Goal: Task Accomplishment & Management: Manage account settings

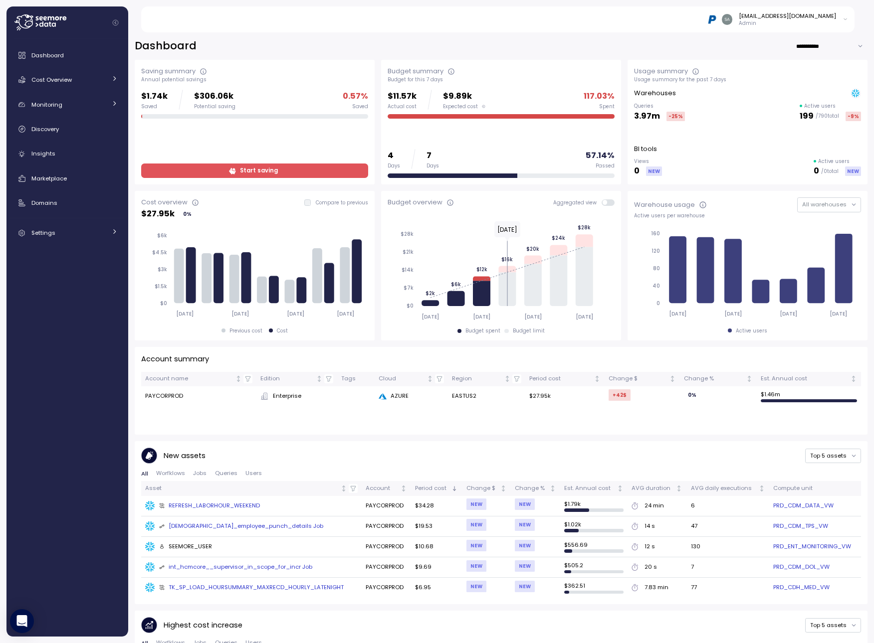
click at [110, 372] on div "Dashboard Cost Overview Compute Workloads Storage Cloud Services Clustering col…" at bounding box center [67, 337] width 114 height 585
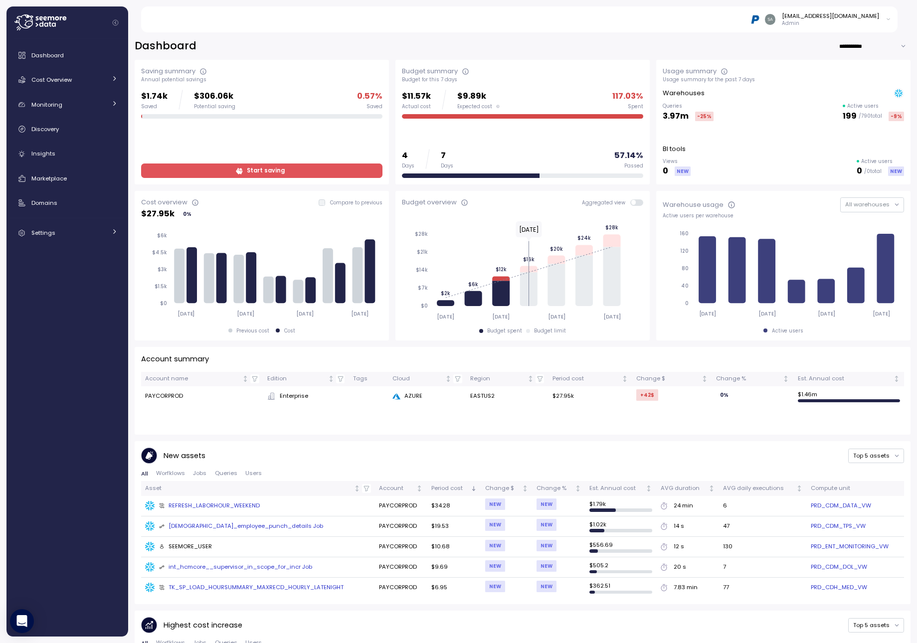
click at [389, 29] on div "[EMAIL_ADDRESS][DOMAIN_NAME] Admin" at bounding box center [525, 19] width 745 height 26
click at [66, 78] on span "Cost Overview" at bounding box center [51, 80] width 40 height 8
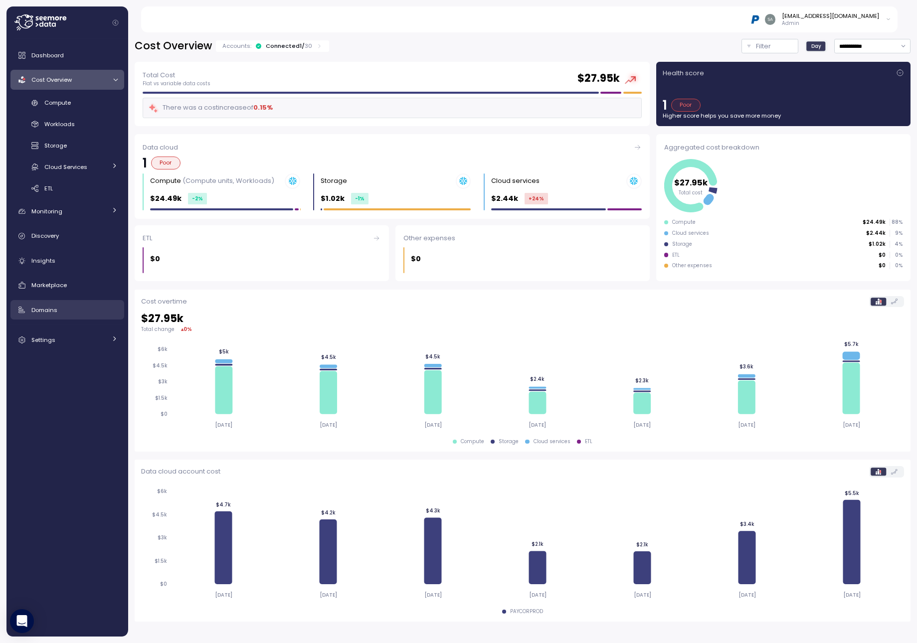
click at [45, 312] on span "Domains" at bounding box center [44, 310] width 26 height 8
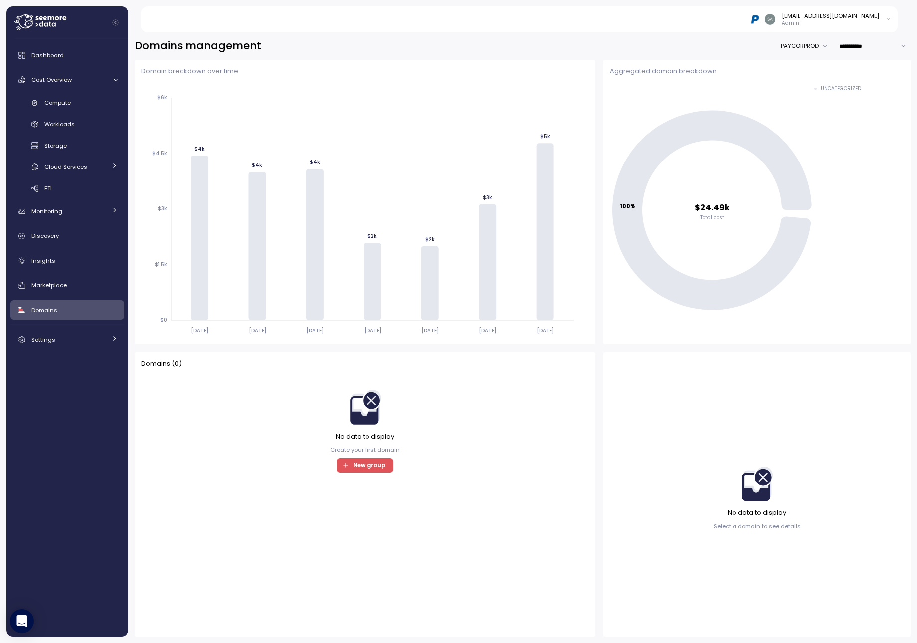
click at [543, 354] on div "Domains ( 0 ) No data to display Create your first domain New group" at bounding box center [365, 495] width 461 height 284
click at [600, 344] on div "Domain breakdown over time [DATE] [DATE] [DATE] [DATE] [DATE] [DATE] [DATE] $0 …" at bounding box center [523, 348] width 776 height 577
click at [62, 344] on div "Settings" at bounding box center [68, 340] width 75 height 10
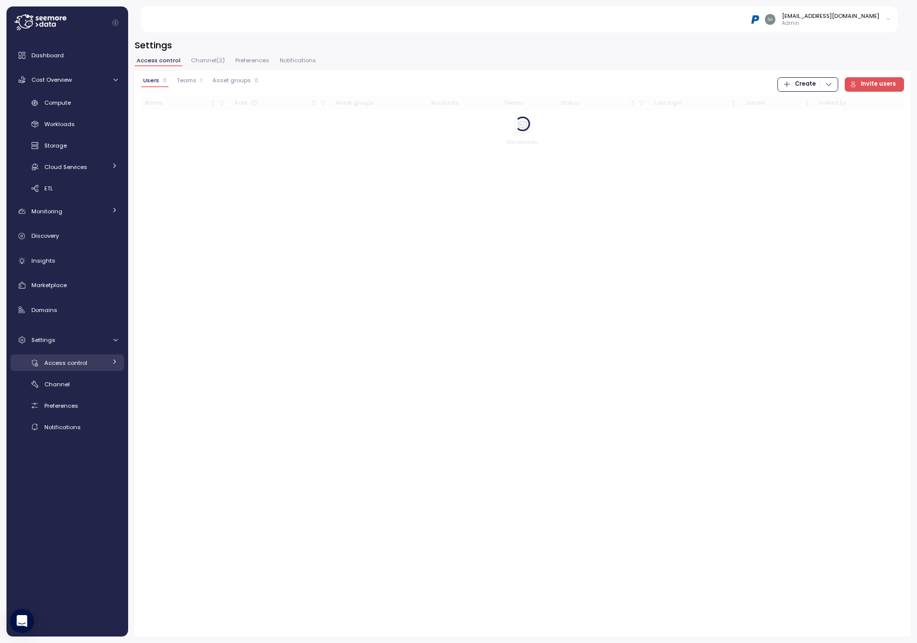
click at [77, 358] on div "Access control" at bounding box center [75, 363] width 62 height 10
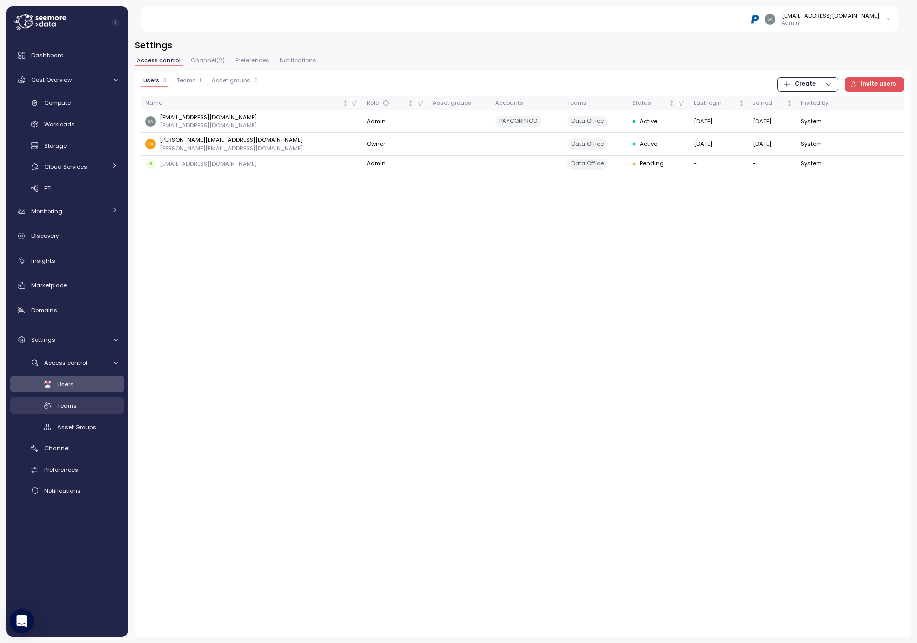
click at [81, 405] on div "Teams" at bounding box center [87, 406] width 60 height 10
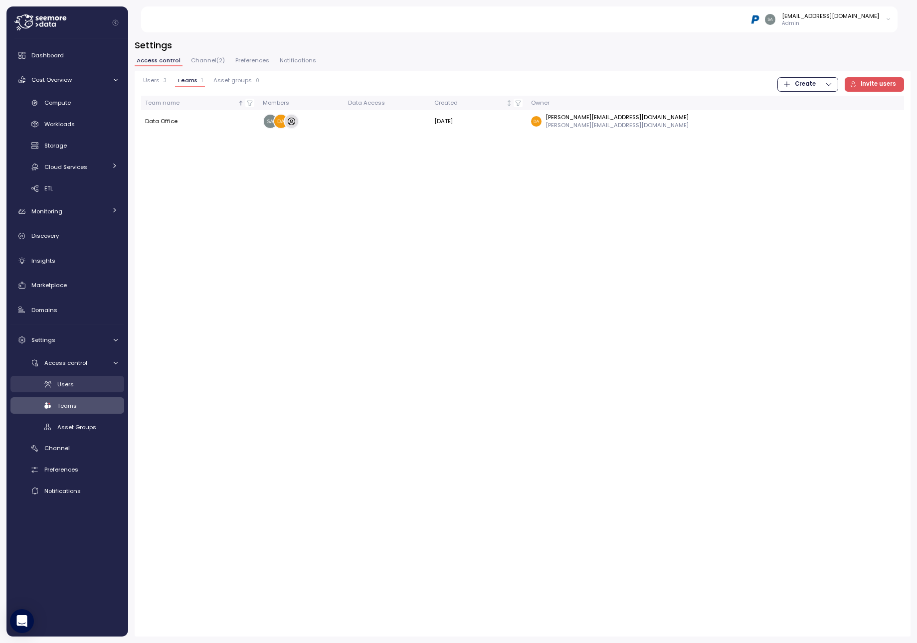
click at [72, 386] on span "Users" at bounding box center [65, 384] width 16 height 8
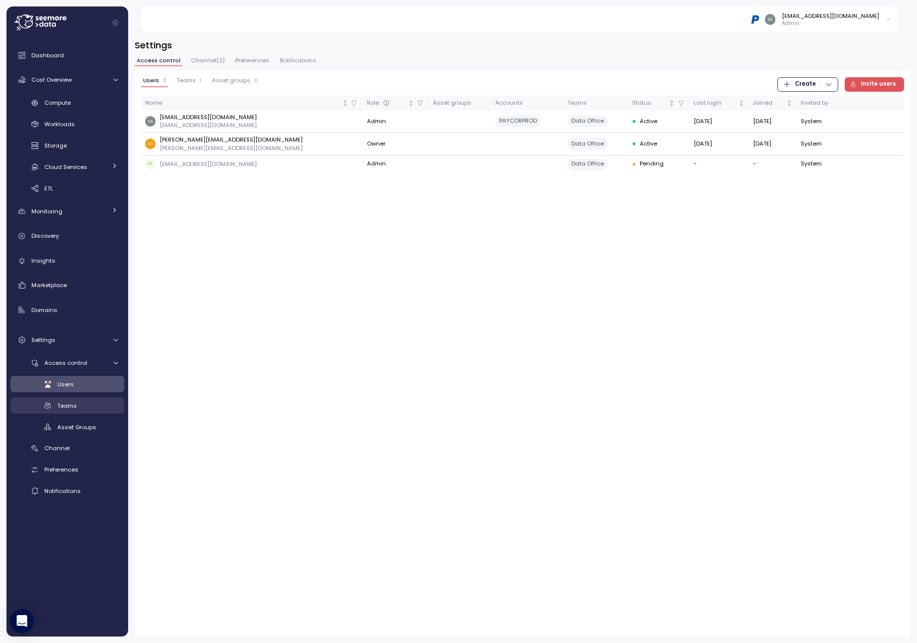
click at [60, 408] on span "Teams" at bounding box center [66, 406] width 19 height 8
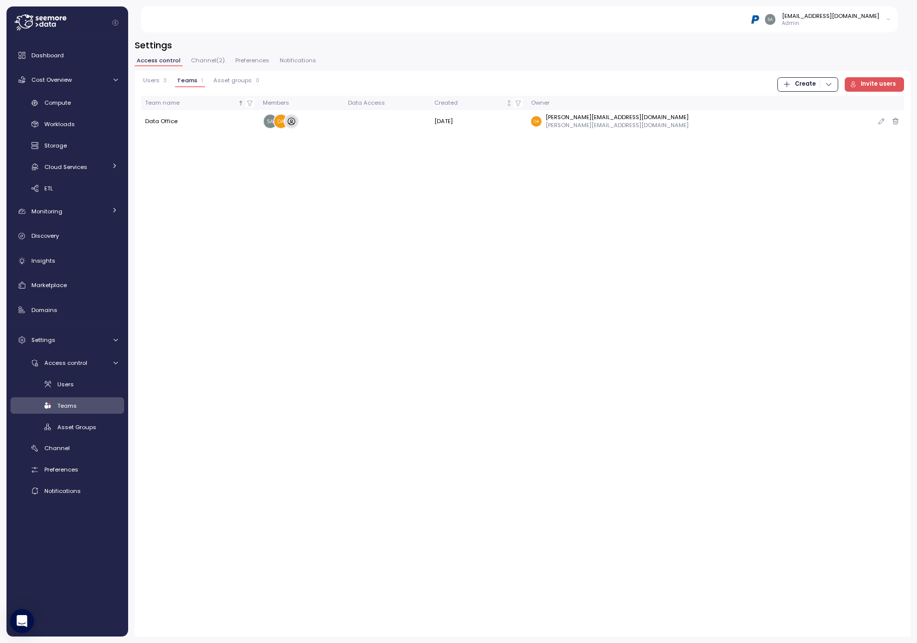
click at [155, 121] on td "Data Office" at bounding box center [200, 121] width 118 height 22
click at [645, 121] on p "[PERSON_NAME][EMAIL_ADDRESS][DOMAIN_NAME]" at bounding box center [616, 125] width 143 height 8
click at [153, 84] on button "Users 3" at bounding box center [154, 82] width 27 height 10
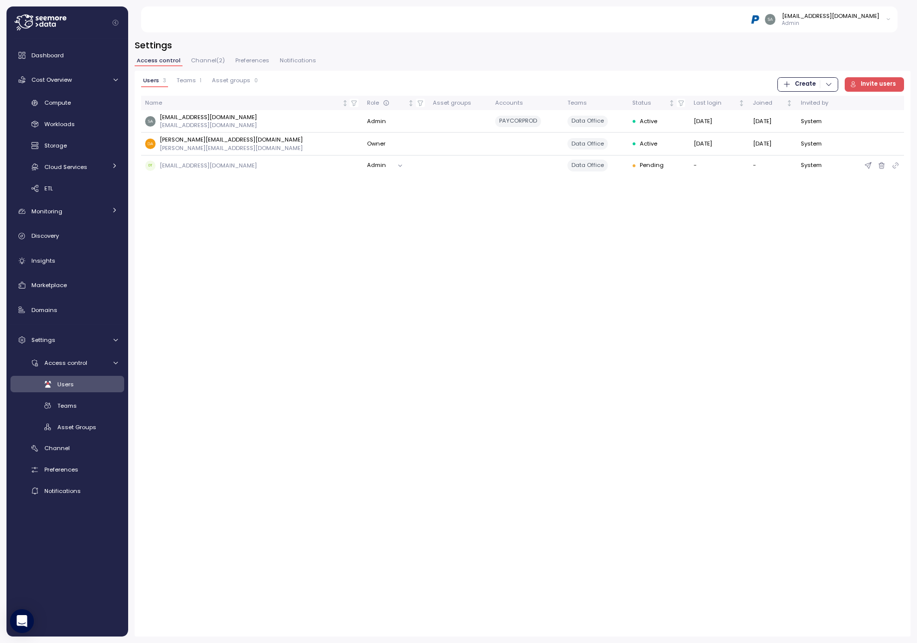
click at [283, 307] on div "Users 3 Teams 1 Asset groups 0 Create Invite users Name Role Asset groups Accou…" at bounding box center [523, 354] width 776 height 566
click at [291, 272] on div "Users 3 Teams 1 Asset groups 0 Create Invite users Name Role Asset groups Accou…" at bounding box center [523, 354] width 776 height 566
click at [315, 470] on div "Users 3 Teams 1 Asset groups 0 Create Invite users Name Role Asset groups Accou…" at bounding box center [523, 354] width 776 height 566
click at [554, 482] on div "Users 3 Teams 1 Asset groups 0 Create Invite users Name Role Asset groups Accou…" at bounding box center [523, 354] width 776 height 566
click at [431, 417] on div "Users 3 Teams 1 Asset groups 0 Create Invite users Name Role Asset groups Accou…" at bounding box center [523, 354] width 776 height 566
